Goal: Task Accomplishment & Management: Use online tool/utility

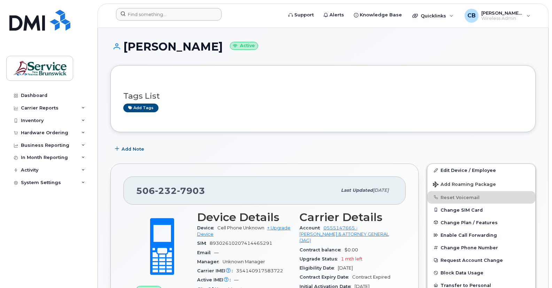
scroll to position [116, 0]
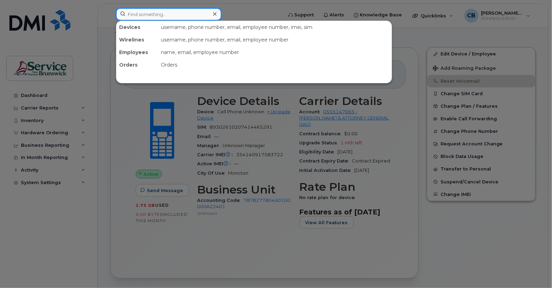
click at [130, 13] on input at bounding box center [168, 14] width 105 height 13
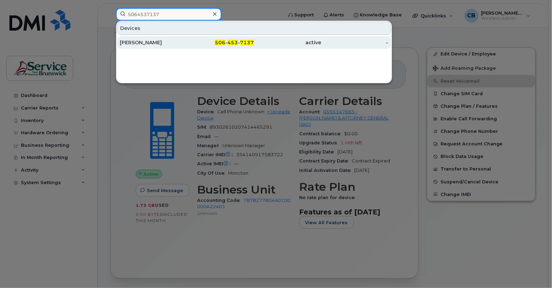
type input "5064537137"
click at [141, 43] on div "[PERSON_NAME]" at bounding box center [153, 42] width 67 height 7
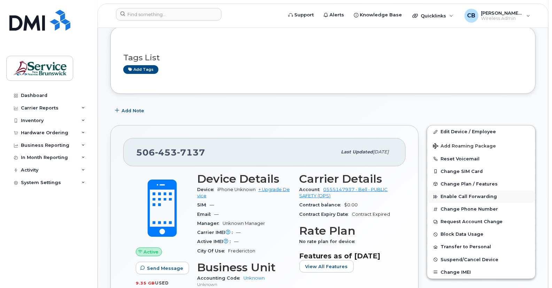
scroll to position [39, 0]
click at [448, 160] on button "Reset Voicemail" at bounding box center [481, 158] width 108 height 13
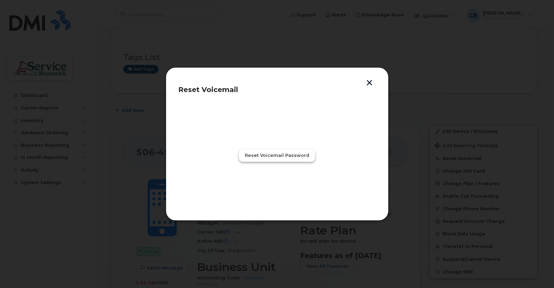
click at [263, 158] on span "Reset Voicemail Password" at bounding box center [277, 155] width 64 height 7
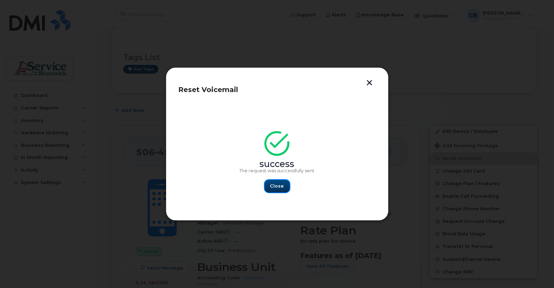
click at [269, 187] on button "Close" at bounding box center [277, 186] width 25 height 13
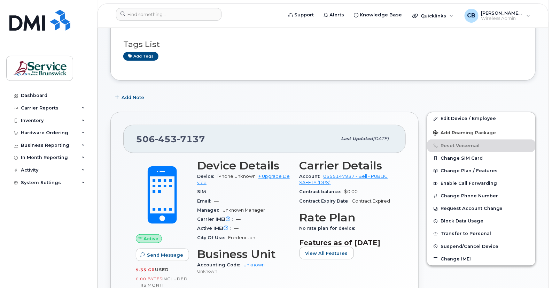
scroll to position [0, 0]
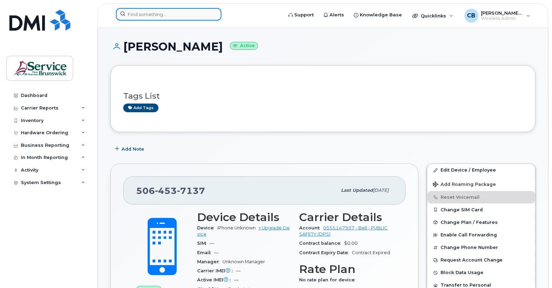
click at [165, 10] on input at bounding box center [168, 14] width 105 height 13
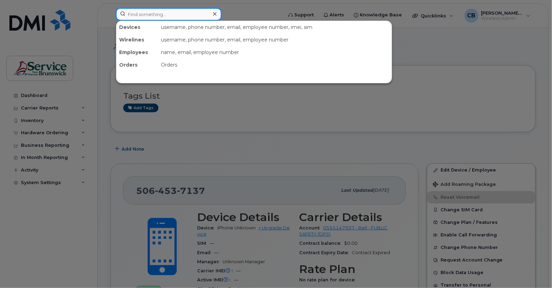
paste input "5065472160"
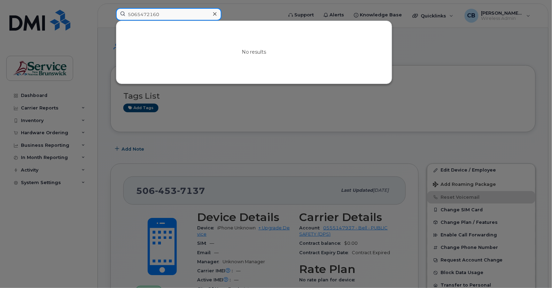
drag, startPoint x: 172, startPoint y: 20, endPoint x: 129, endPoint y: 17, distance: 43.3
click at [129, 17] on input "5065472160" at bounding box center [168, 14] width 105 height 13
paste input "2597103"
type input "5062597103"
